Goal: Transaction & Acquisition: Purchase product/service

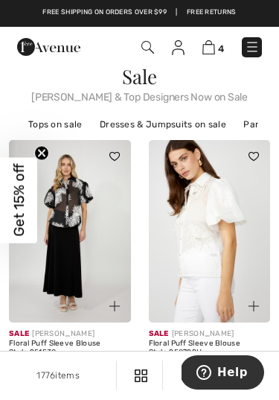
click at [47, 127] on link "Tops on sale" at bounding box center [55, 124] width 69 height 19
click at [47, 119] on link "Tops on sale" at bounding box center [55, 124] width 69 height 19
click at [49, 130] on link "Tops on sale" at bounding box center [55, 124] width 69 height 19
click at [39, 119] on link "Tops on sale" at bounding box center [55, 124] width 69 height 19
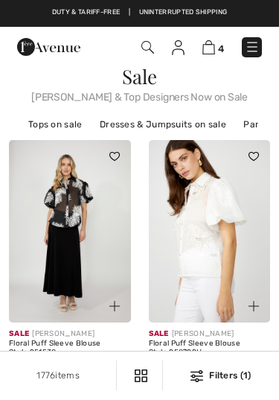
checkbox input "true"
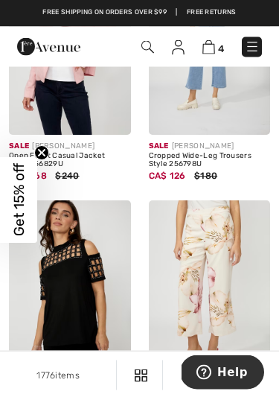
scroll to position [436, 0]
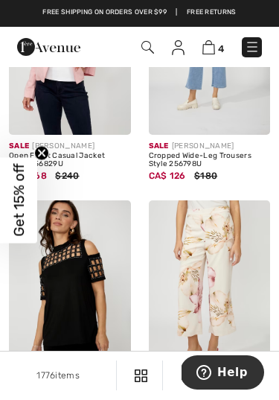
click at [249, 42] on img at bounding box center [252, 46] width 15 height 15
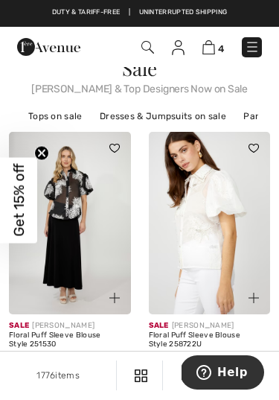
click at [218, 43] on span "4" at bounding box center [221, 48] width 6 height 11
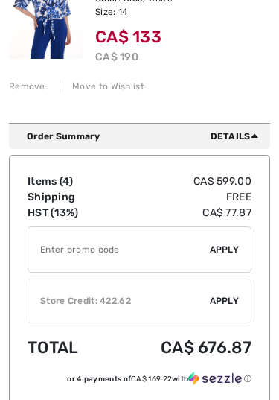
scroll to position [859, 0]
click at [197, 251] on input "TEXT" at bounding box center [119, 249] width 182 height 45
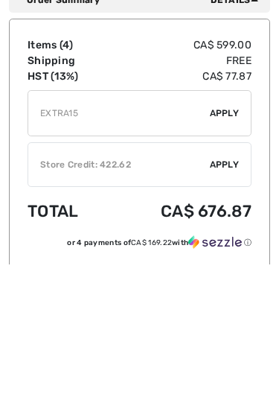
type input "EXTRA15"
click at [228, 226] on div "✔ Apply Remove" at bounding box center [140, 249] width 224 height 46
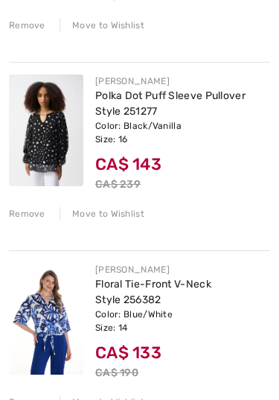
scroll to position [544, 0]
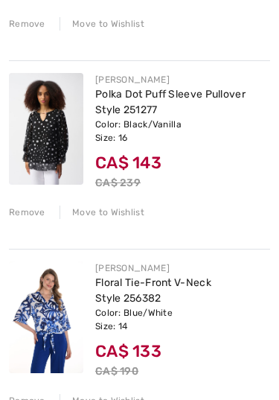
click at [36, 209] on div "Remove" at bounding box center [27, 212] width 36 height 13
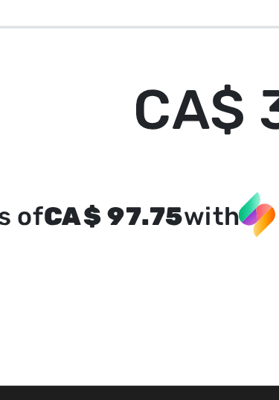
scroll to position [734, 0]
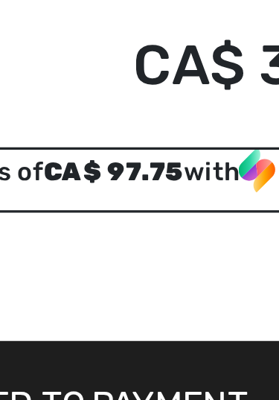
click at [34, 308] on div "or 4 payments of CA$ 97.75 with ⓘ" at bounding box center [140, 317] width 224 height 19
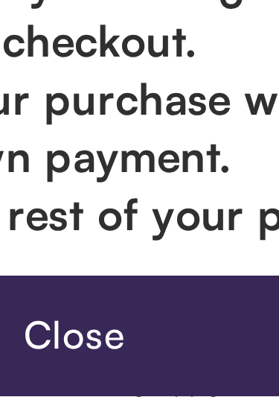
scroll to position [60, 0]
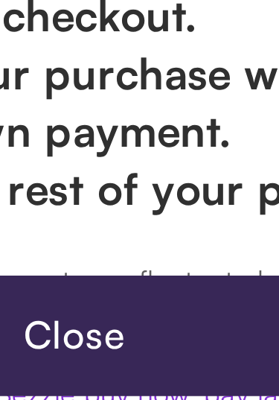
click at [16, 328] on p "3. Schedule the rest of your payments." at bounding box center [139, 336] width 255 height 17
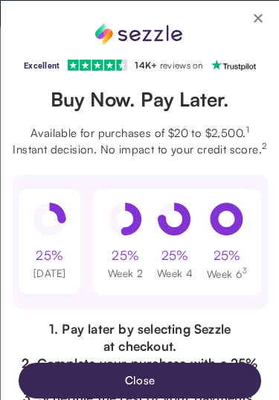
scroll to position [0, 0]
click at [270, 17] on div "Excellent 4.3 out of 5 star rating on Trustpilot 1" at bounding box center [139, 200] width 279 height 400
click at [275, 20] on div "Excellent 4.3 out of 5 star rating on Trustpilot 1" at bounding box center [139, 200] width 279 height 400
click at [265, 17] on button "Close Sezzle Modal" at bounding box center [258, 21] width 18 height 18
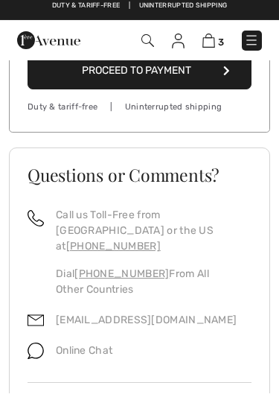
scroll to position [1041, 0]
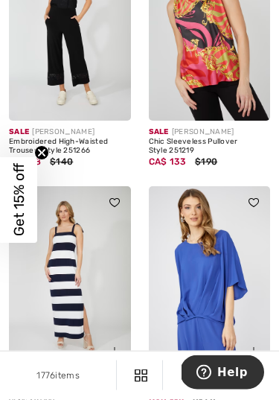
scroll to position [2290, 0]
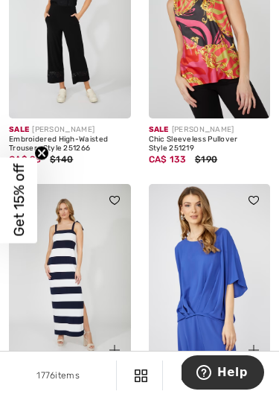
click at [80, 66] on img at bounding box center [70, 27] width 122 height 182
click at [94, 53] on img at bounding box center [70, 27] width 122 height 182
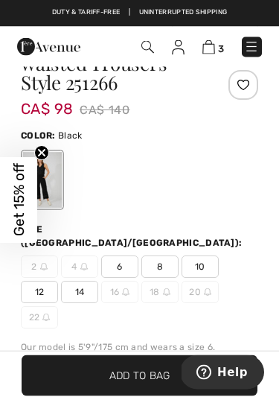
scroll to position [396, 0]
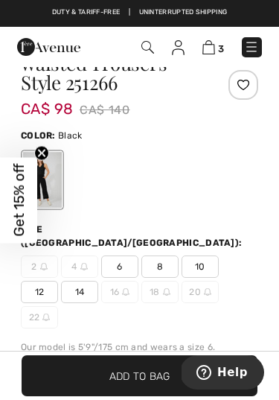
click at [87, 280] on span "14" at bounding box center [79, 291] width 37 height 22
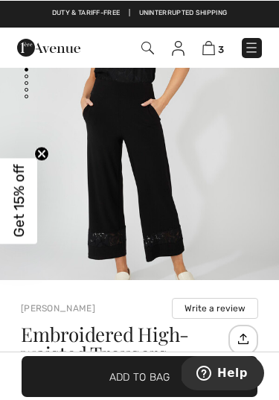
scroll to position [106, 0]
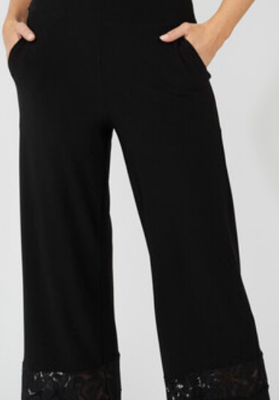
click at [71, 90] on img "1 / 4" at bounding box center [139, 130] width 279 height 419
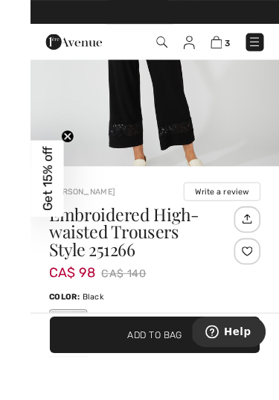
scroll to position [231, 0]
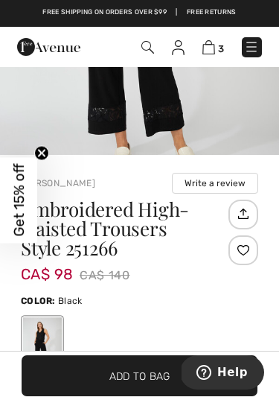
click at [147, 383] on span "Add to Bag" at bounding box center [139, 376] width 61 height 16
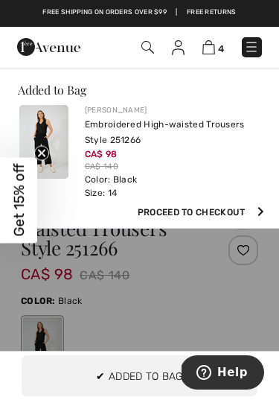
scroll to position [0, 0]
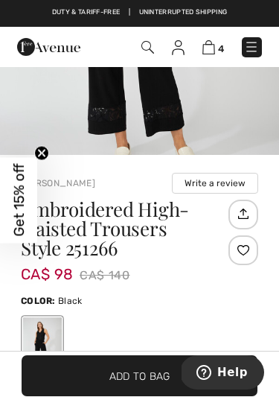
click at [212, 48] on img at bounding box center [208, 47] width 13 height 14
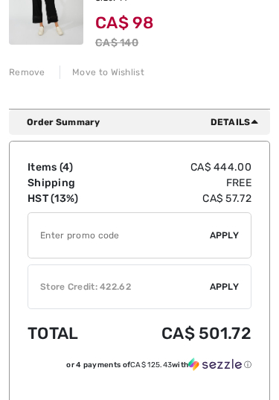
scroll to position [873, 0]
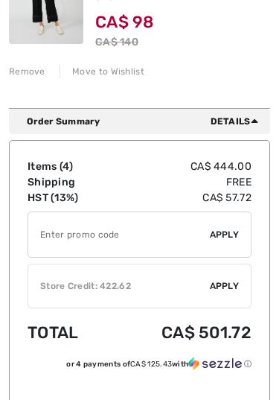
click at [174, 244] on input "TEXT" at bounding box center [119, 234] width 182 height 45
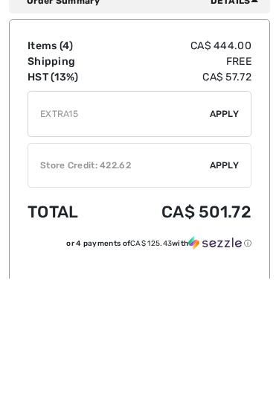
type input "EXTRA15"
click at [232, 228] on span "Apply" at bounding box center [225, 234] width 30 height 13
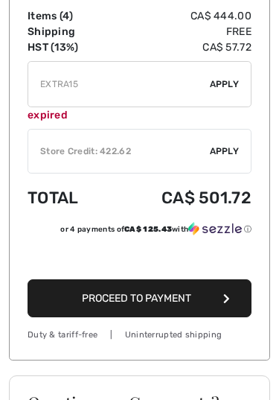
scroll to position [1141, 0]
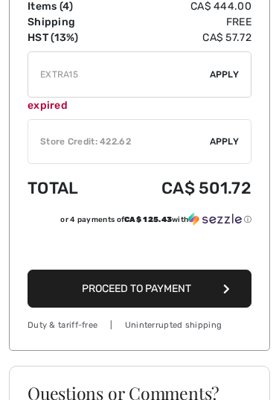
click at [94, 290] on span "Proceed to Payment" at bounding box center [136, 288] width 109 height 13
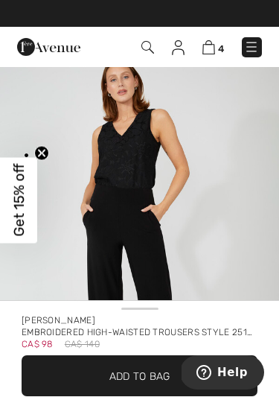
click at [209, 50] on img at bounding box center [208, 47] width 13 height 14
click at [209, 49] on img at bounding box center [208, 47] width 13 height 14
click at [208, 43] on img at bounding box center [208, 47] width 13 height 14
click at [207, 44] on img at bounding box center [208, 47] width 13 height 14
click at [204, 44] on img at bounding box center [208, 47] width 13 height 14
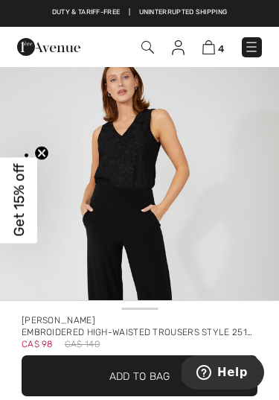
click at [205, 45] on img at bounding box center [208, 47] width 13 height 14
click at [198, 46] on span "4" at bounding box center [195, 47] width 133 height 20
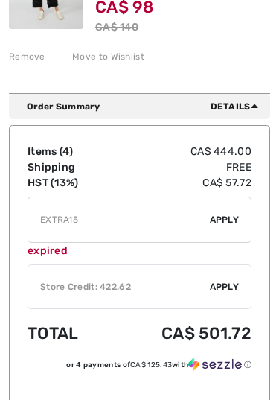
scroll to position [890, 0]
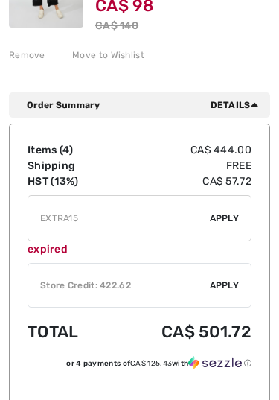
click at [74, 285] on div "Store Credit: 422.62" at bounding box center [119, 284] width 182 height 13
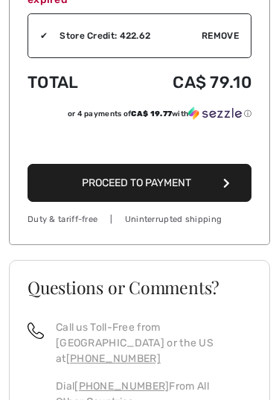
scroll to position [1155, 0]
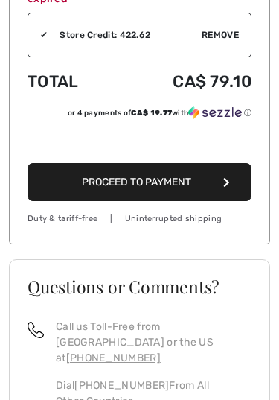
click at [82, 185] on span "Proceed to Payment" at bounding box center [136, 182] width 109 height 13
click at [93, 177] on span "Proceed to Payment" at bounding box center [136, 182] width 109 height 13
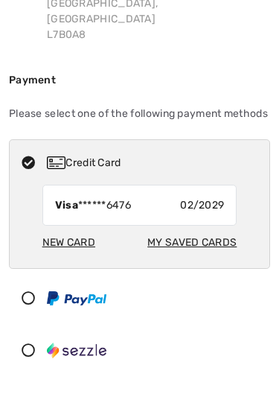
scroll to position [222, 0]
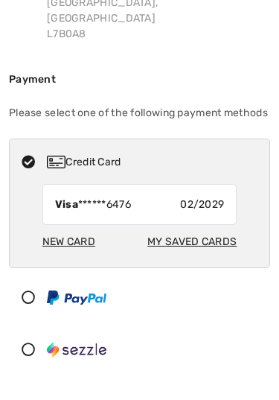
click at [103, 184] on div "Visa ******6476 02/2029" at bounding box center [139, 204] width 195 height 41
click at [147, 187] on div "Visa ******6476 02/2029" at bounding box center [139, 204] width 195 height 41
click at [89, 228] on div "New Card" at bounding box center [68, 242] width 53 height 28
radio input "true"
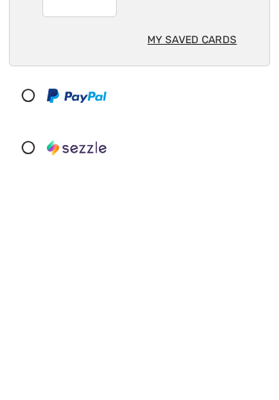
scroll to position [344, 0]
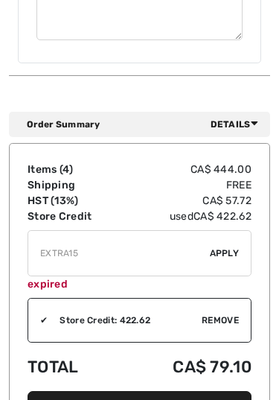
scroll to position [1421, 0]
